Goal: Information Seeking & Learning: Learn about a topic

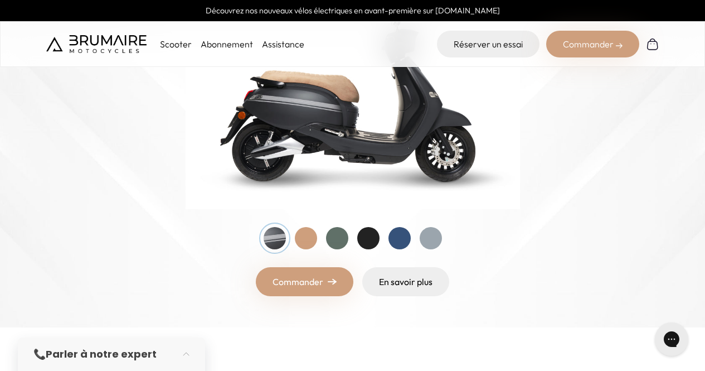
scroll to position [213, 0]
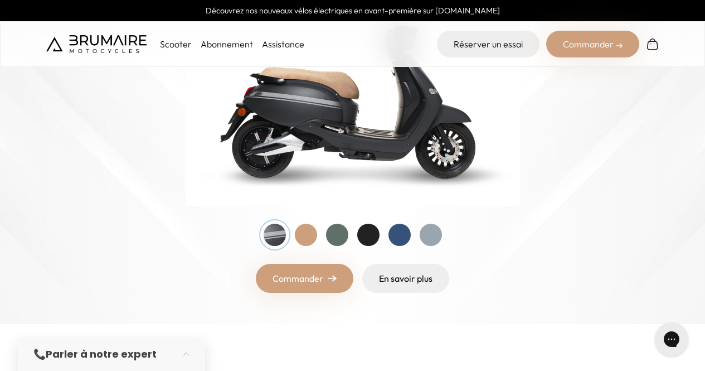
click at [305, 235] on div at bounding box center [306, 235] width 22 height 22
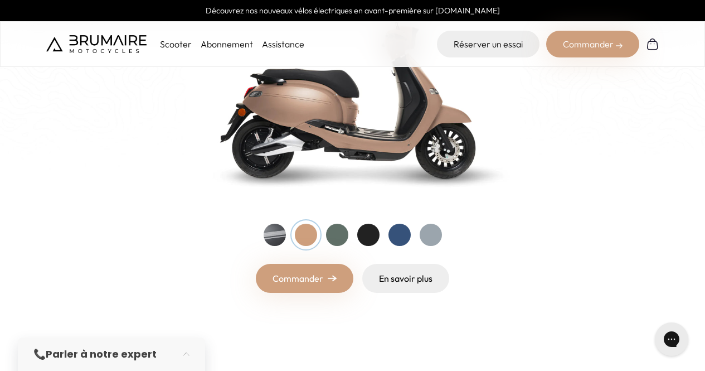
click at [337, 236] on div at bounding box center [337, 235] width 22 height 22
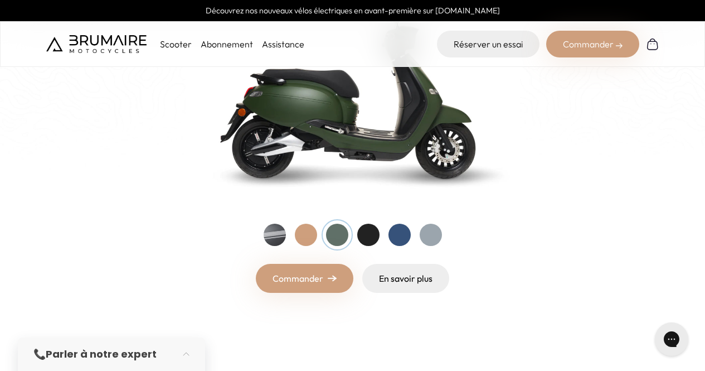
click at [365, 234] on div at bounding box center [368, 235] width 22 height 22
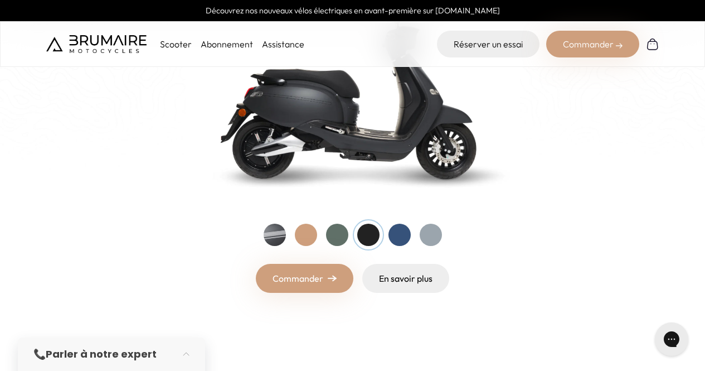
click at [401, 234] on div at bounding box center [400, 235] width 22 height 22
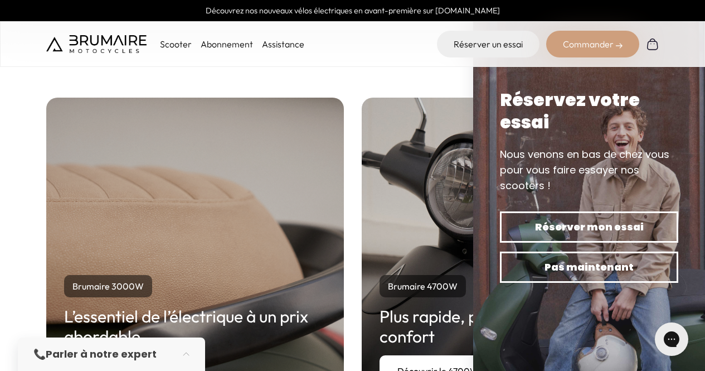
scroll to position [1999, 0]
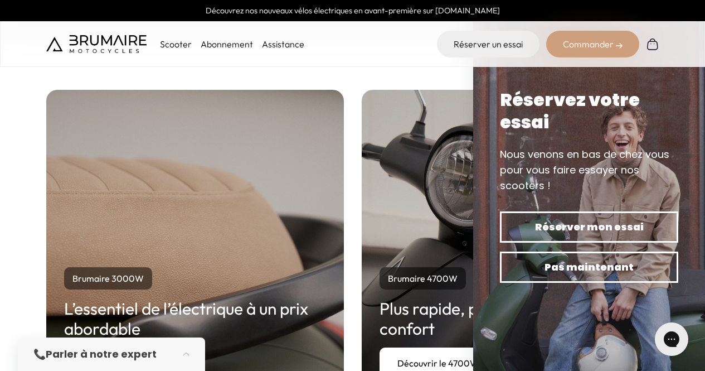
click at [441, 75] on div "Brumaire 3000W L’essentiel de l’électrique à un prix abordable Découvrir le 300…" at bounding box center [352, 243] width 705 height 396
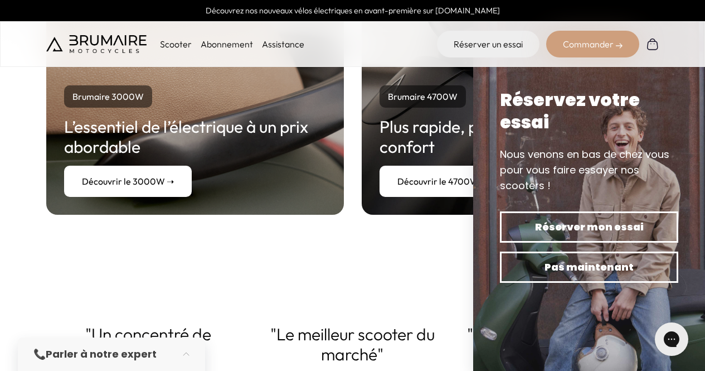
scroll to position [2183, 0]
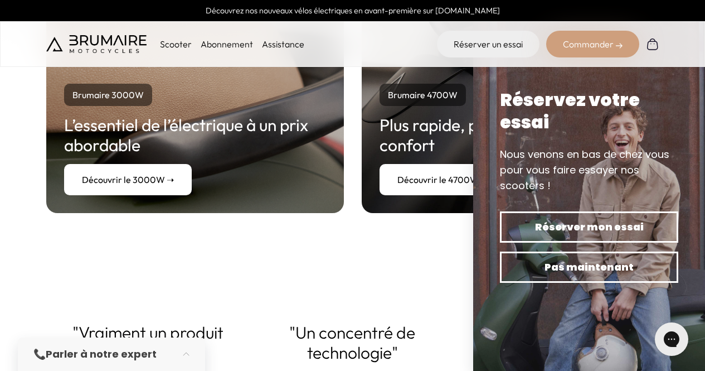
click at [431, 181] on link "Découvrir le 4700W ➝" at bounding box center [443, 179] width 126 height 31
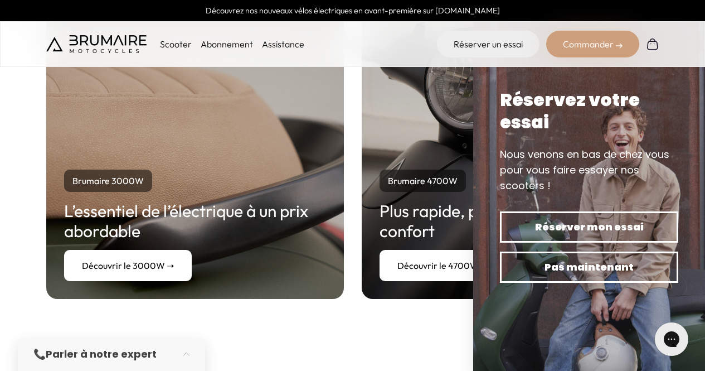
scroll to position [2099, 0]
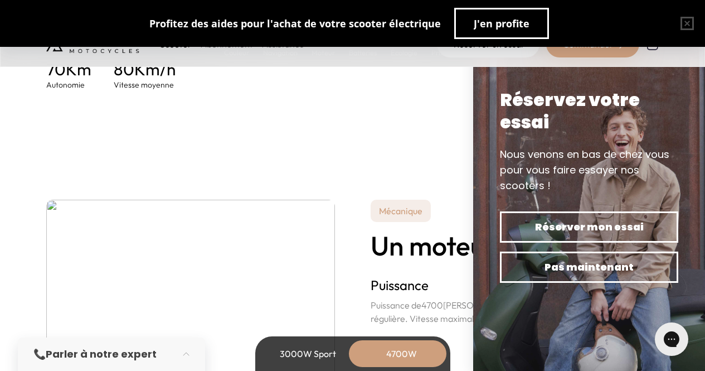
scroll to position [1950, 0]
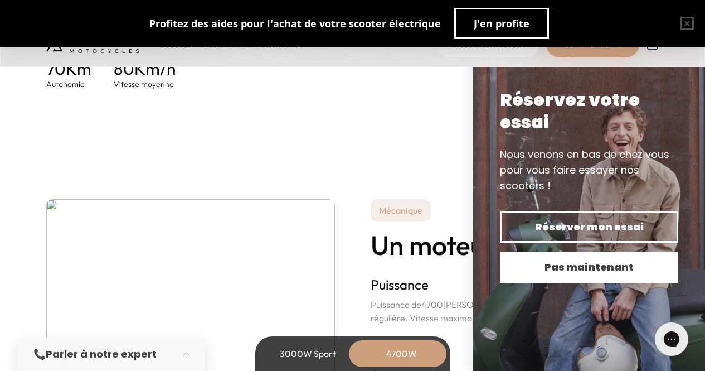
click at [588, 275] on button "Pas maintenant" at bounding box center [589, 266] width 178 height 31
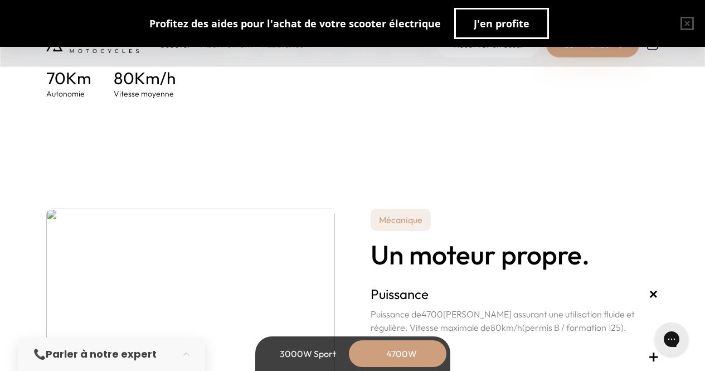
scroll to position [1933, 0]
